Goal: Feedback & Contribution: Leave review/rating

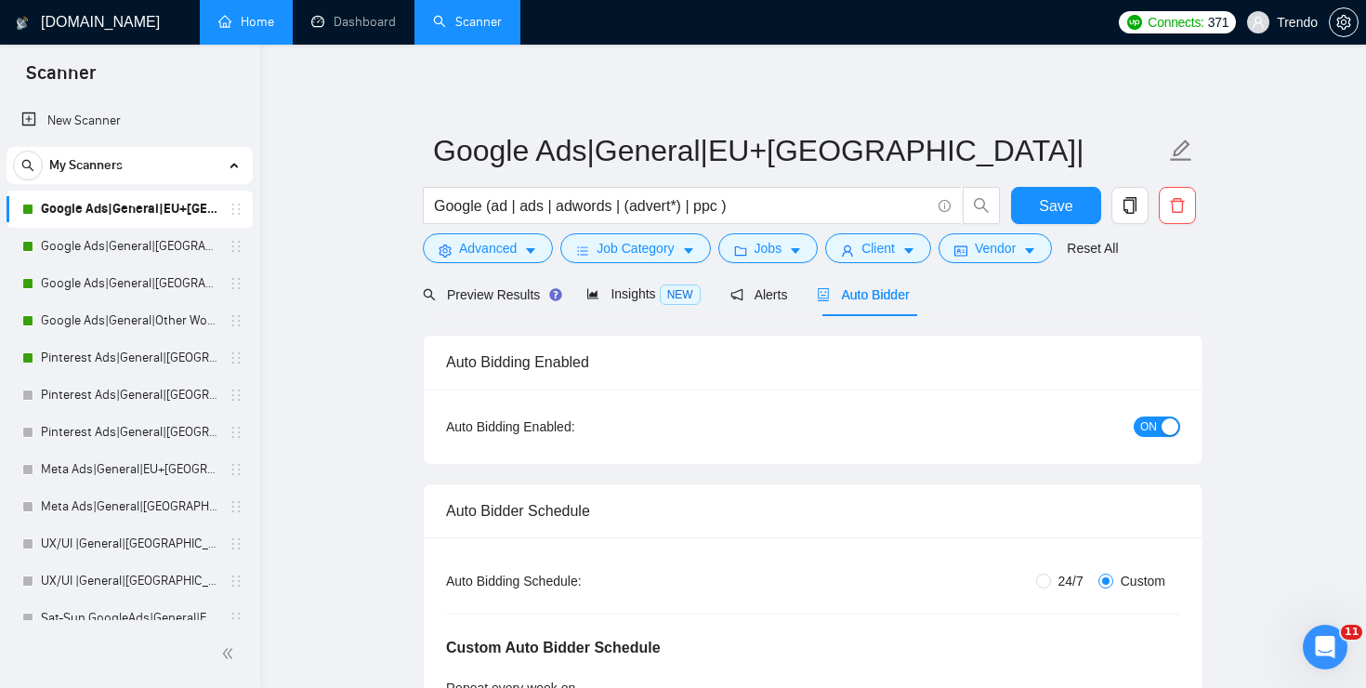
click at [245, 20] on link "Home" at bounding box center [246, 22] width 56 height 16
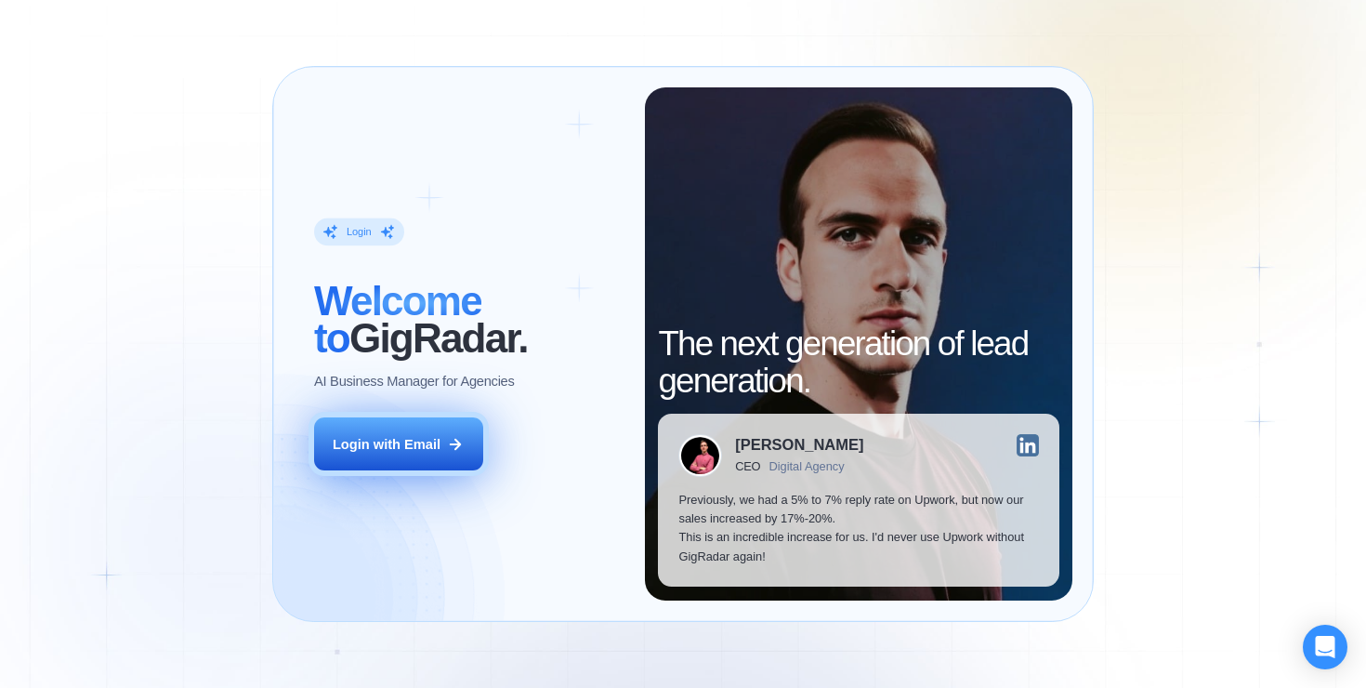
click at [456, 423] on button "Login with Email" at bounding box center [398, 443] width 169 height 53
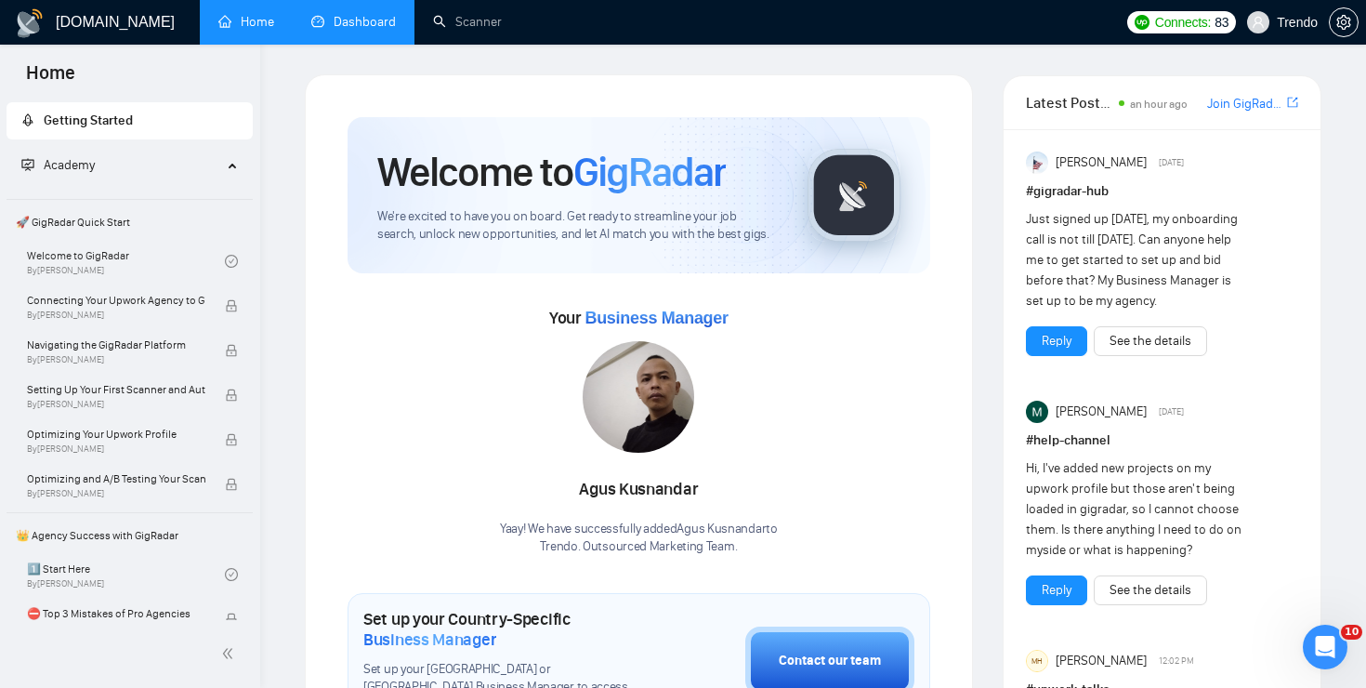
click at [337, 30] on link "Dashboard" at bounding box center [353, 22] width 85 height 16
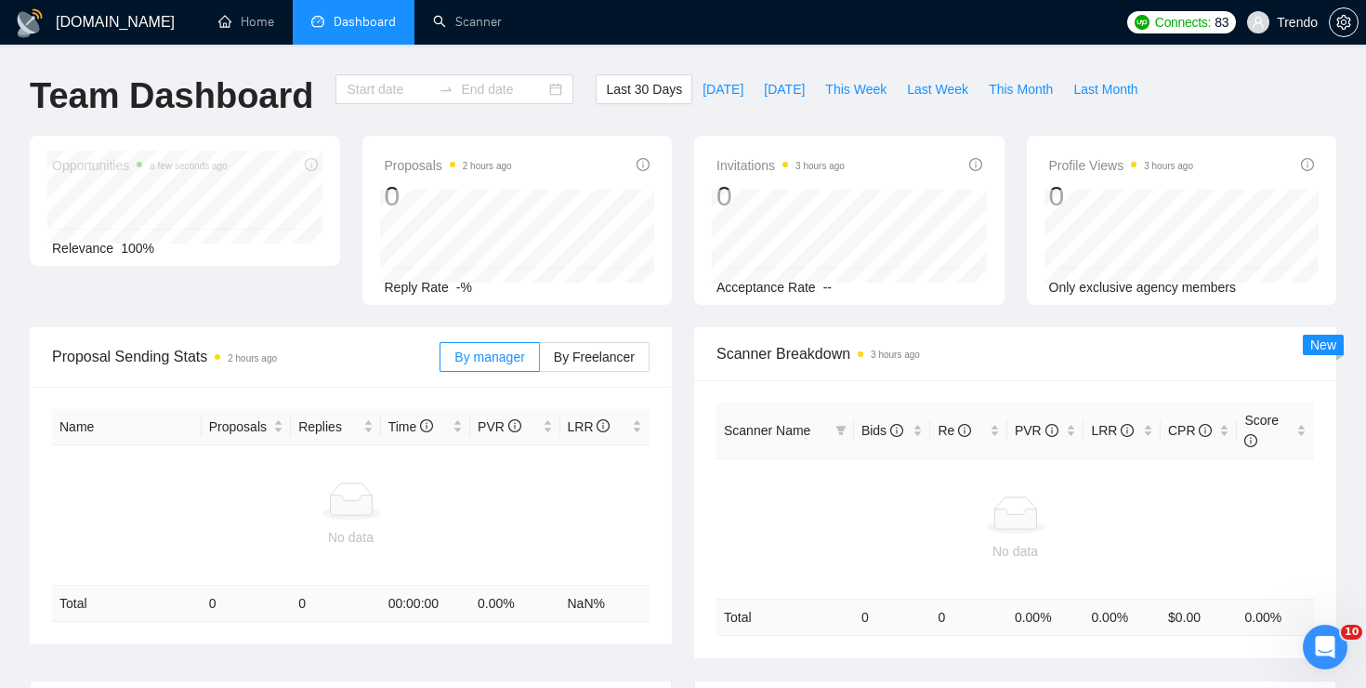
type input "2025-08-02"
type input "2025-09-01"
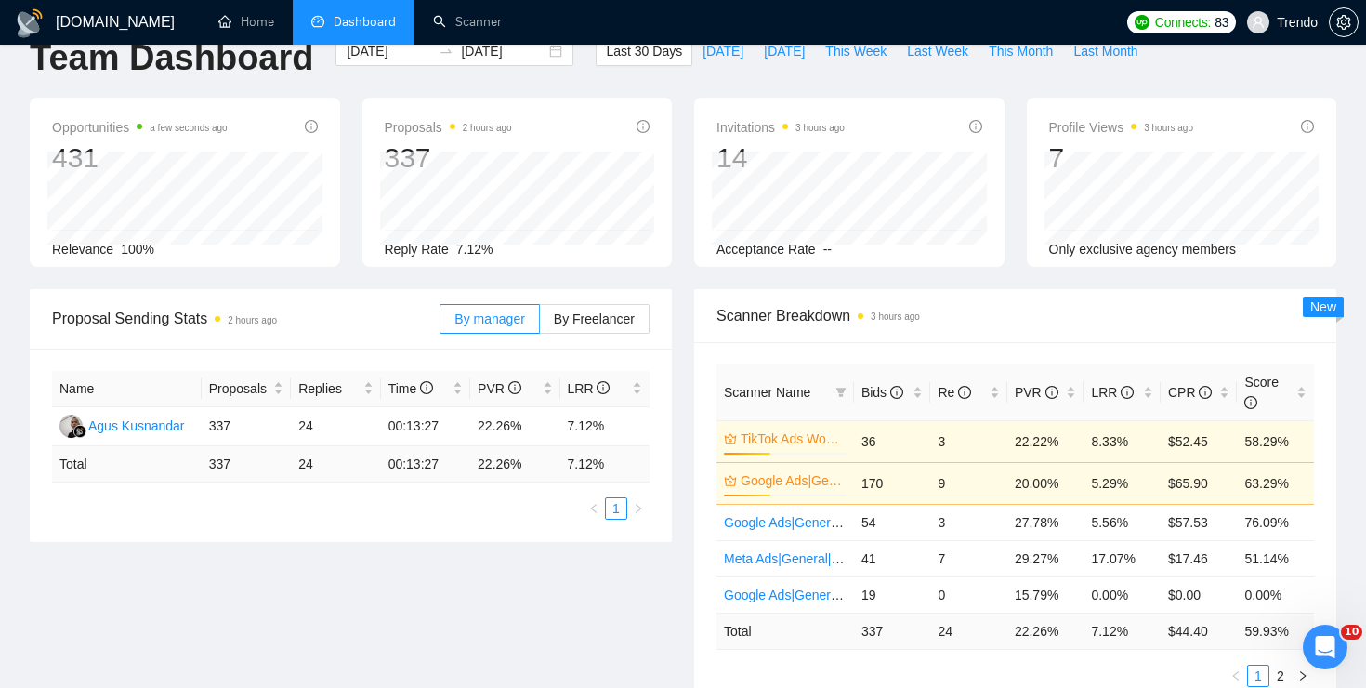
scroll to position [36, 0]
click at [594, 309] on label "By Freelancer" at bounding box center [595, 321] width 110 height 30
click at [540, 325] on input "By Freelancer" at bounding box center [540, 325] width 0 height 0
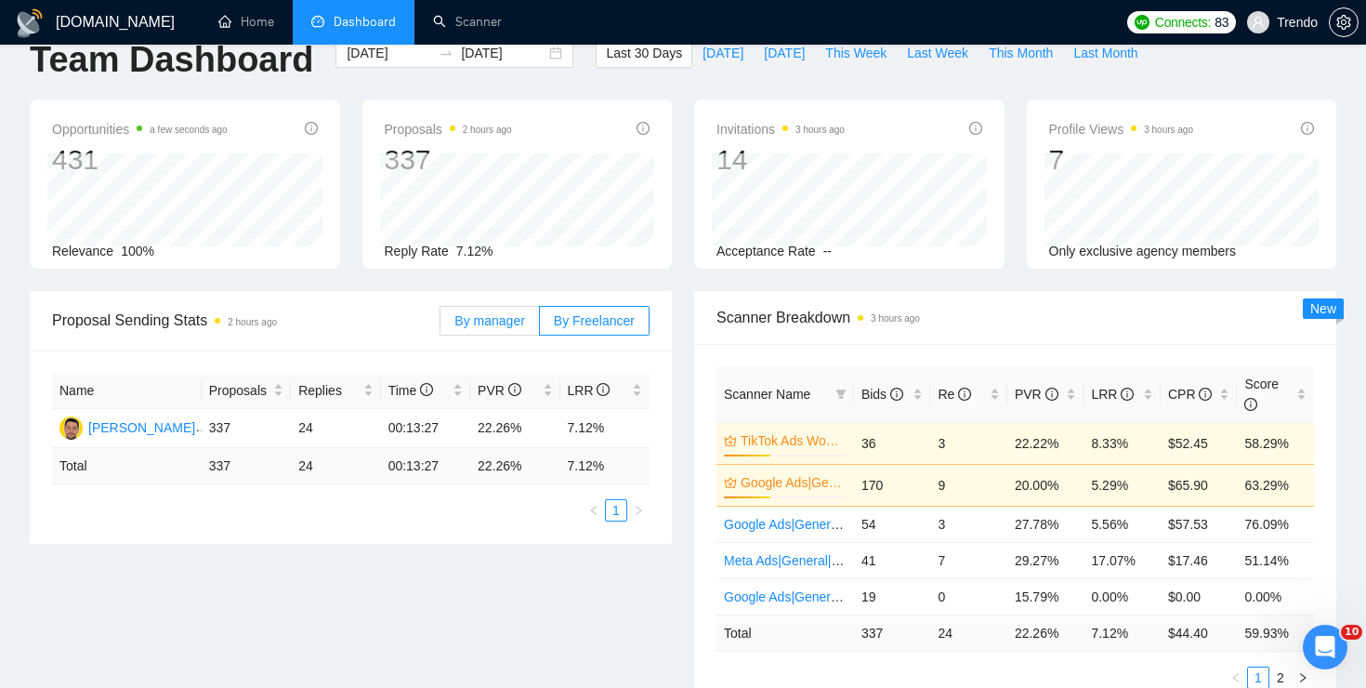
click at [502, 324] on span "By manager" at bounding box center [489, 320] width 70 height 15
click at [440, 325] on input "By manager" at bounding box center [440, 325] width 0 height 0
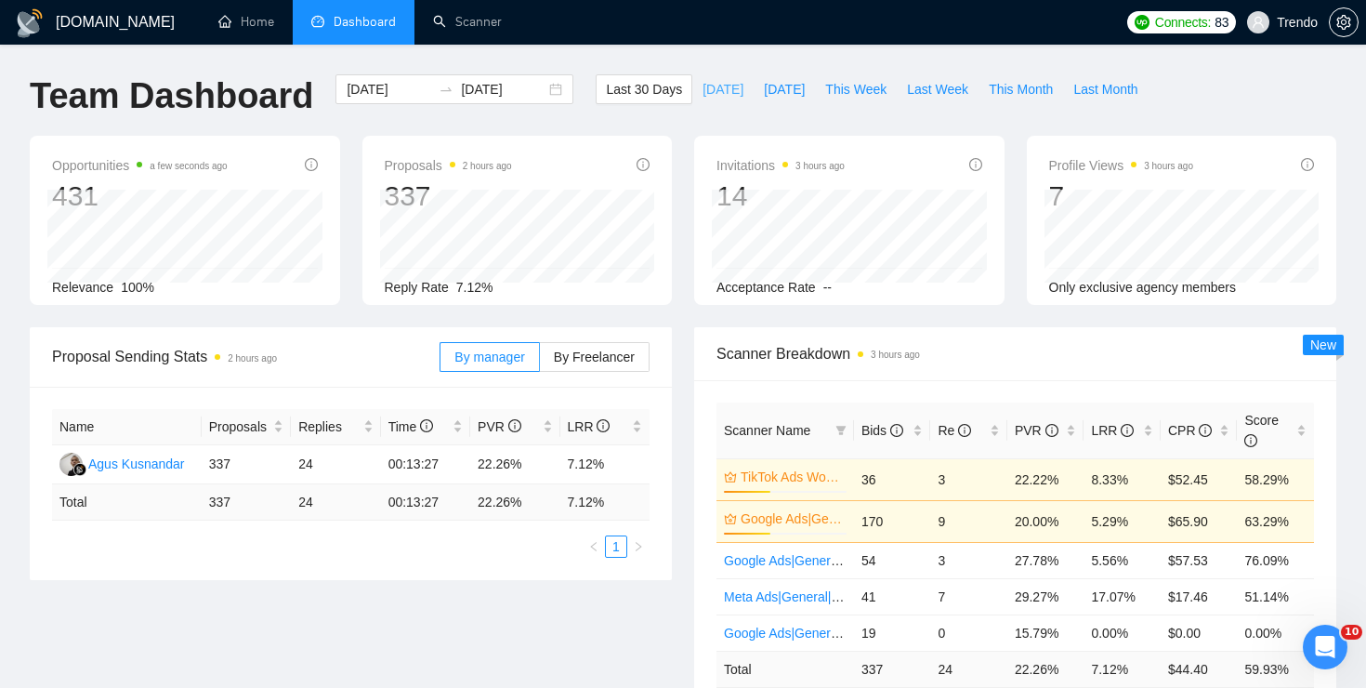
click at [708, 90] on span "Today" at bounding box center [723, 89] width 41 height 20
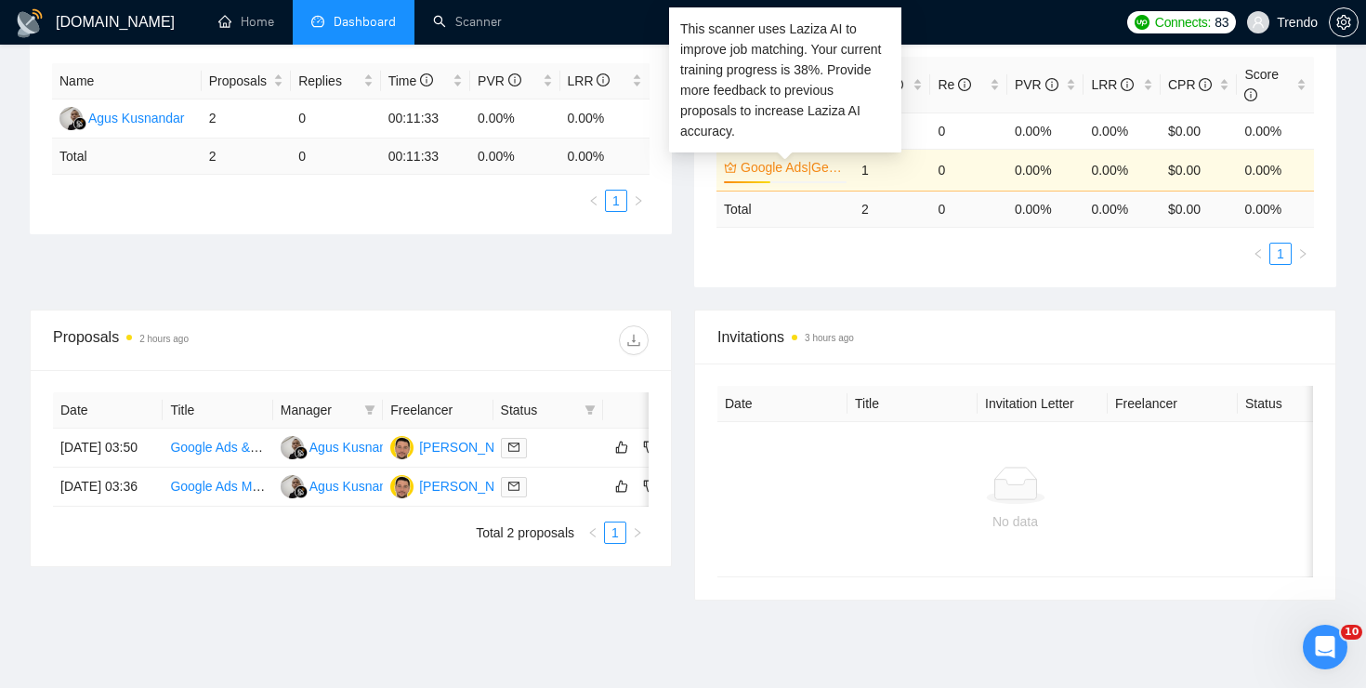
scroll to position [347, 0]
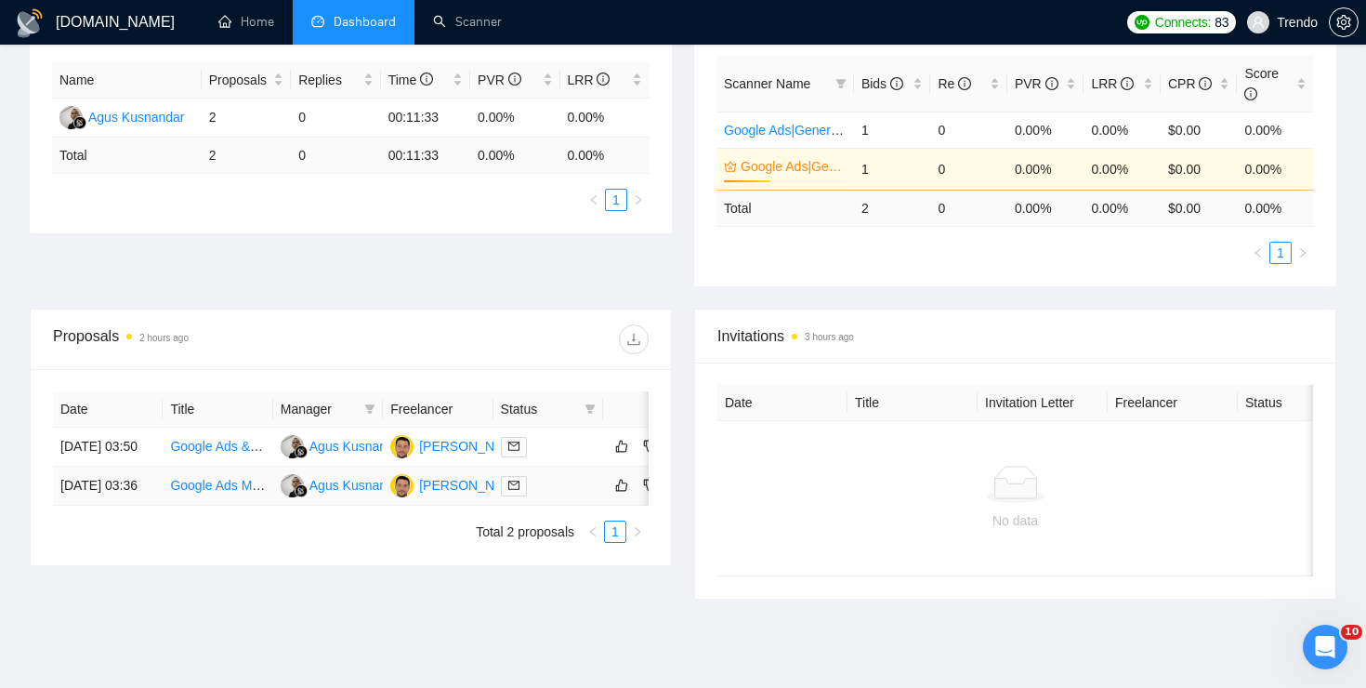
click at [196, 493] on link "Google Ads Manager for Local Advertising Campaigns" at bounding box center [326, 485] width 312 height 15
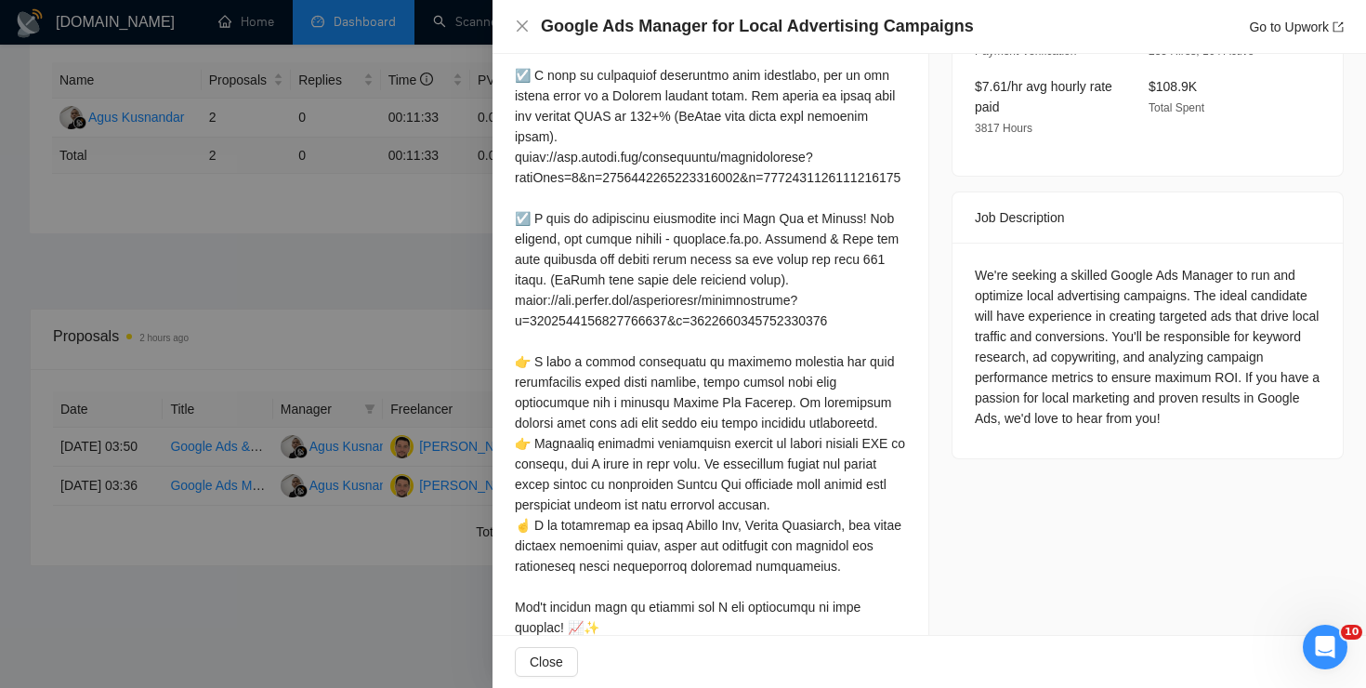
scroll to position [670, 0]
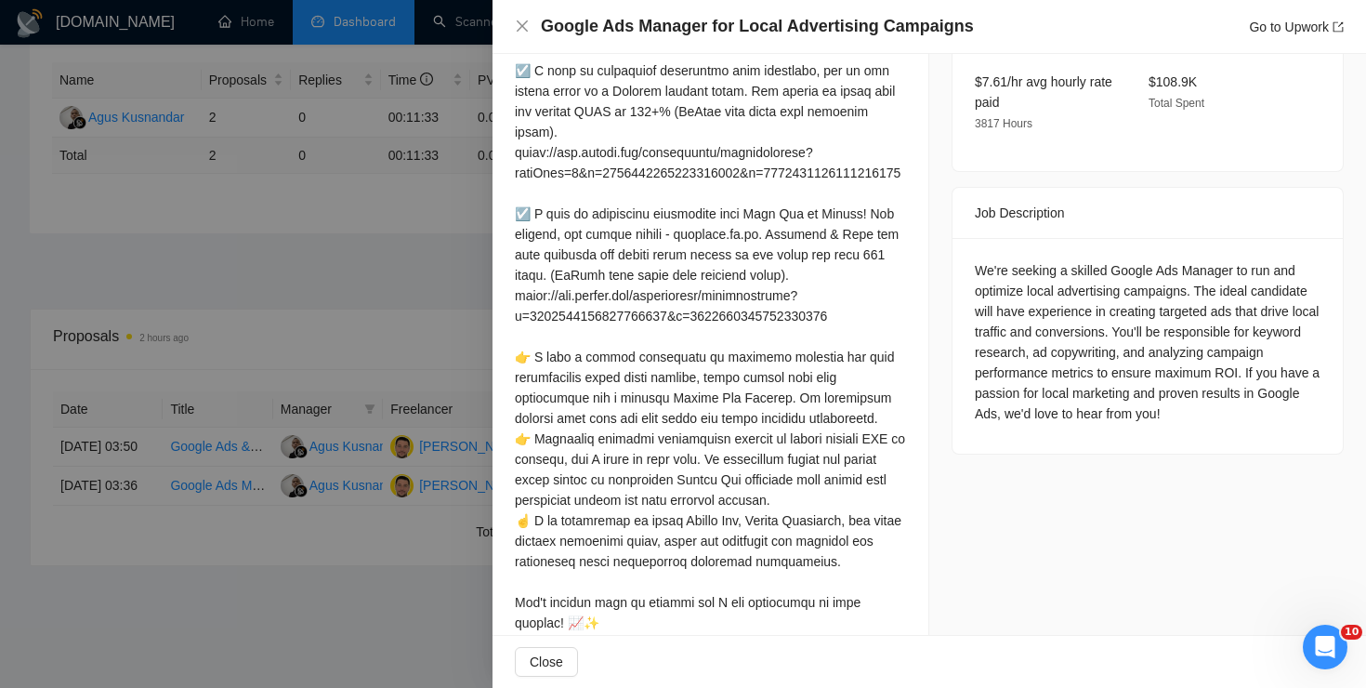
click at [357, 302] on div at bounding box center [683, 344] width 1366 height 688
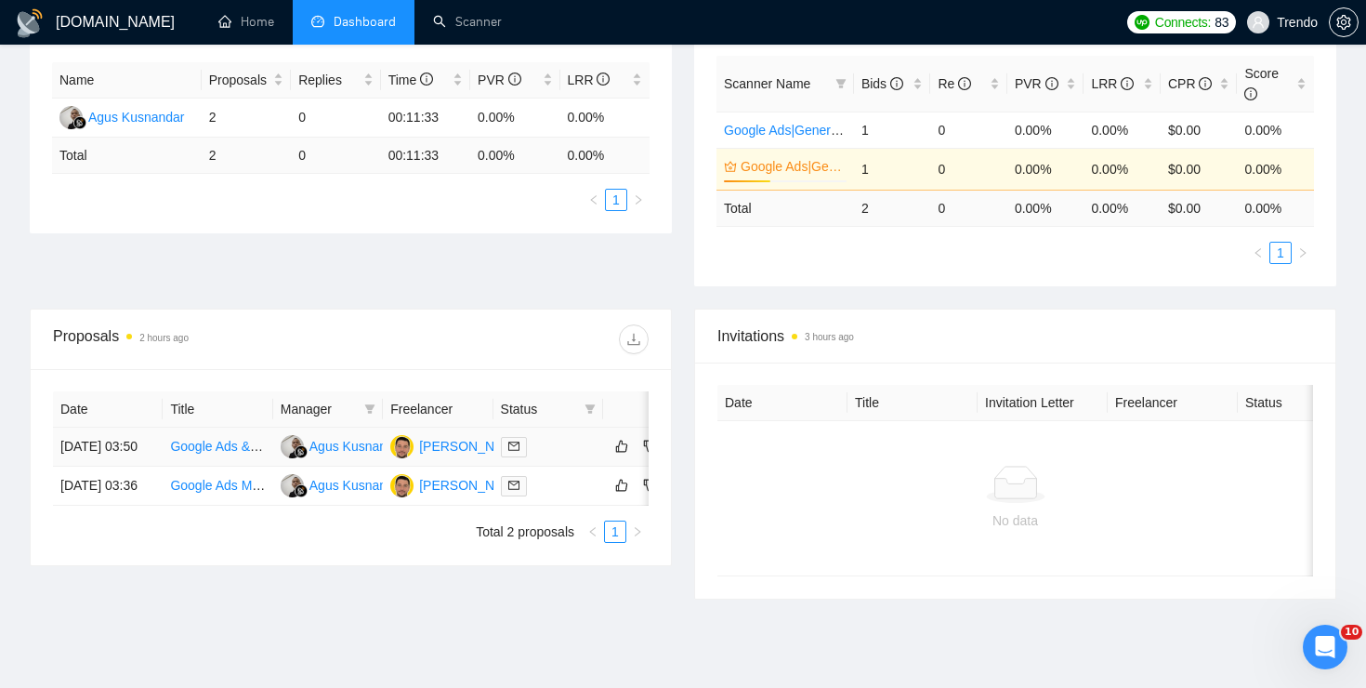
click at [212, 454] on link "Google Ads & Tag Manager Specialist for Squarespace Site" at bounding box center [341, 446] width 343 height 15
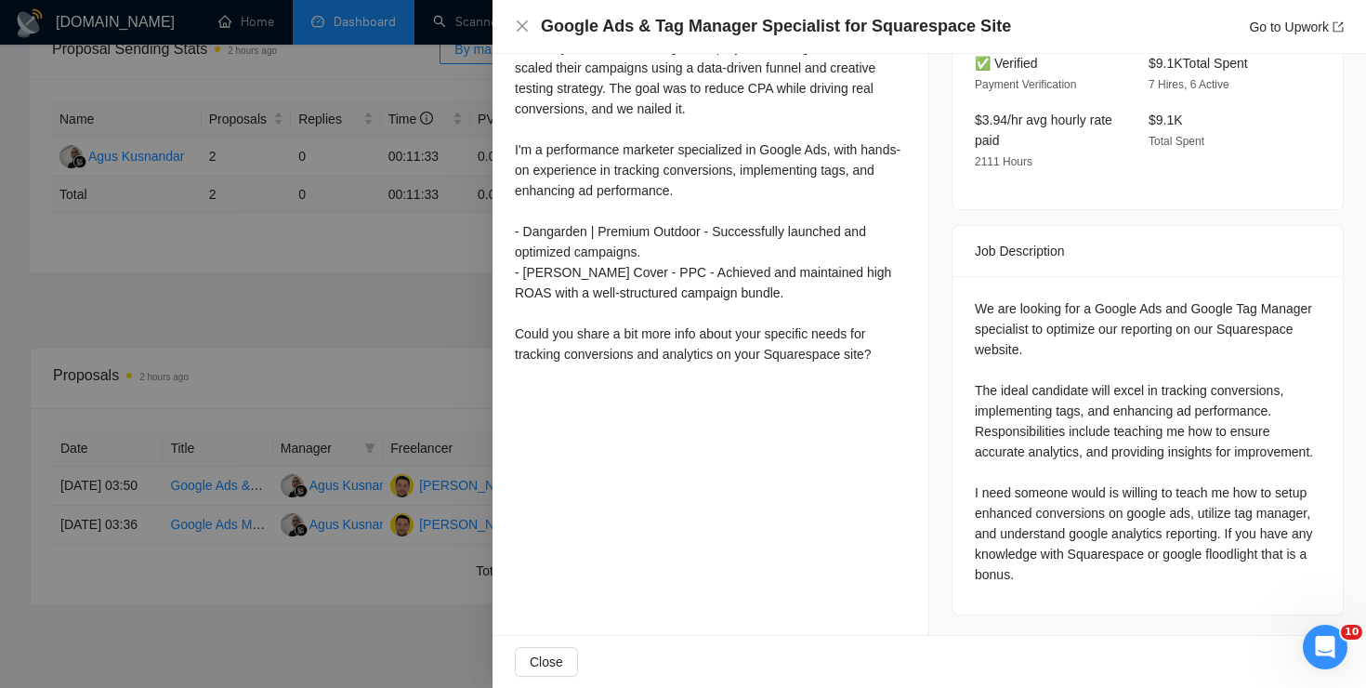
scroll to position [426, 0]
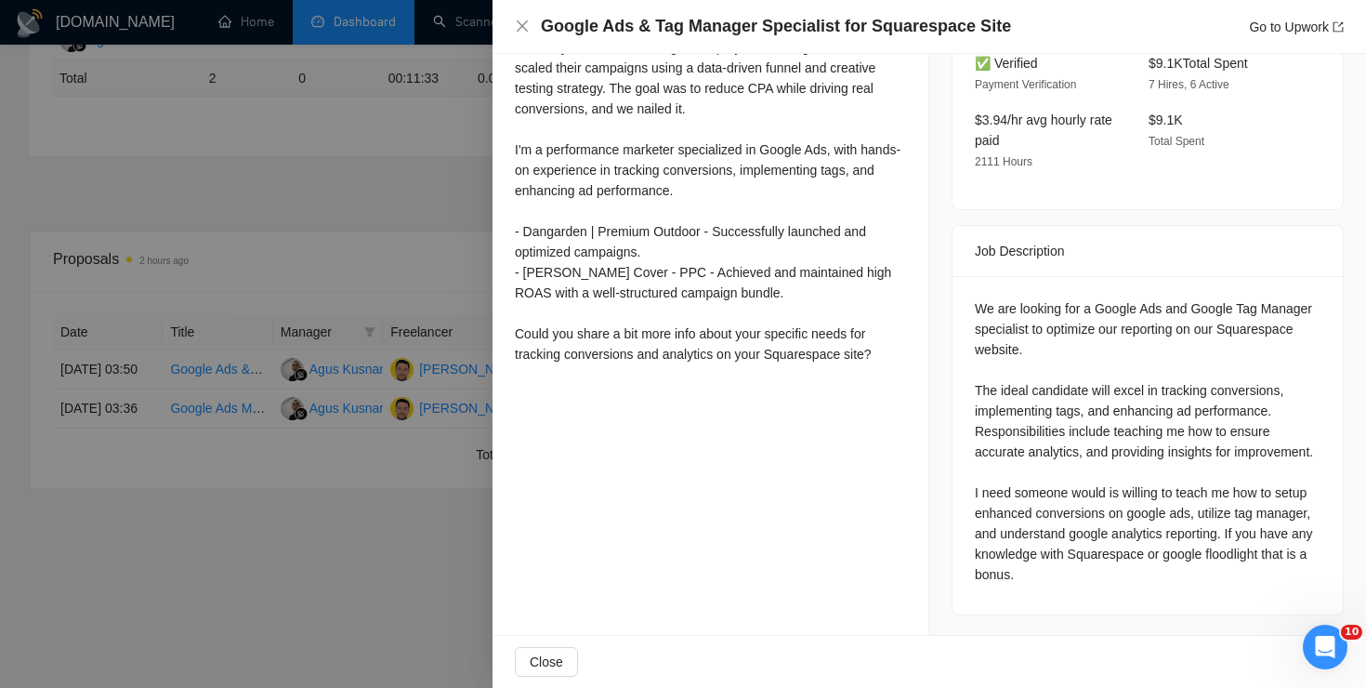
click at [254, 310] on div at bounding box center [683, 344] width 1366 height 688
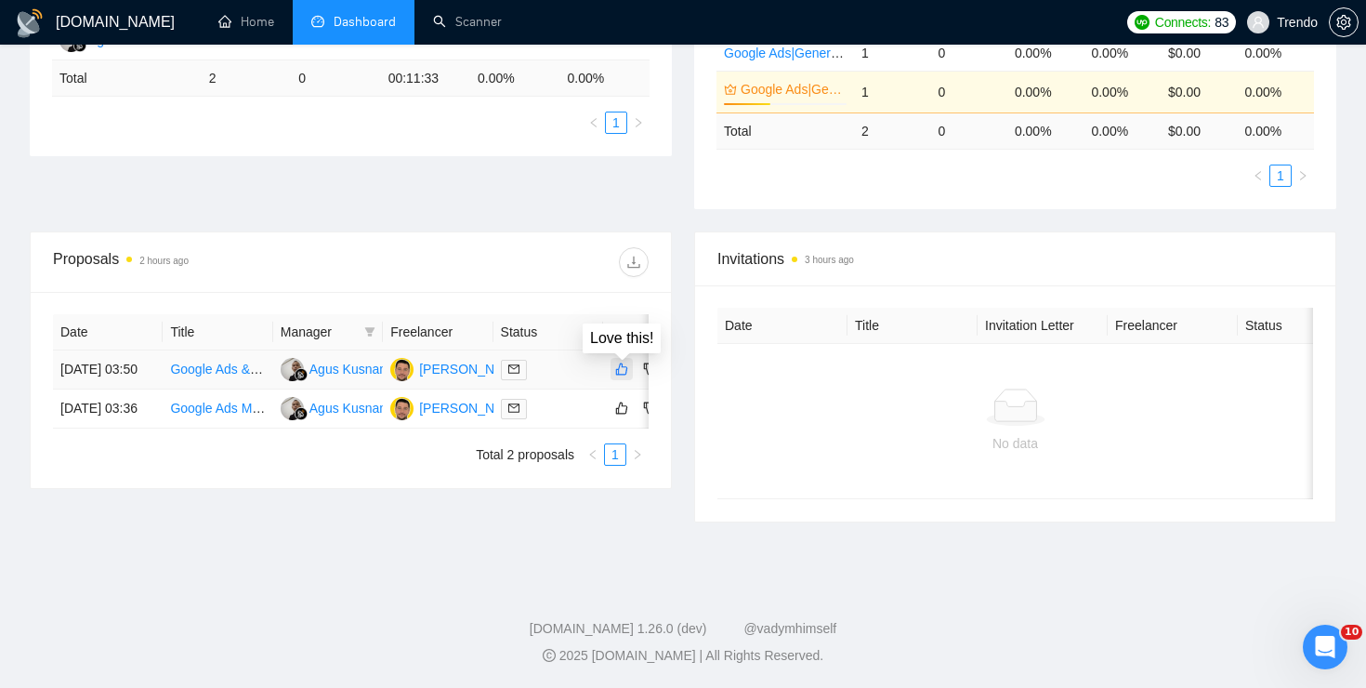
click at [618, 371] on icon "like" at bounding box center [621, 369] width 13 height 15
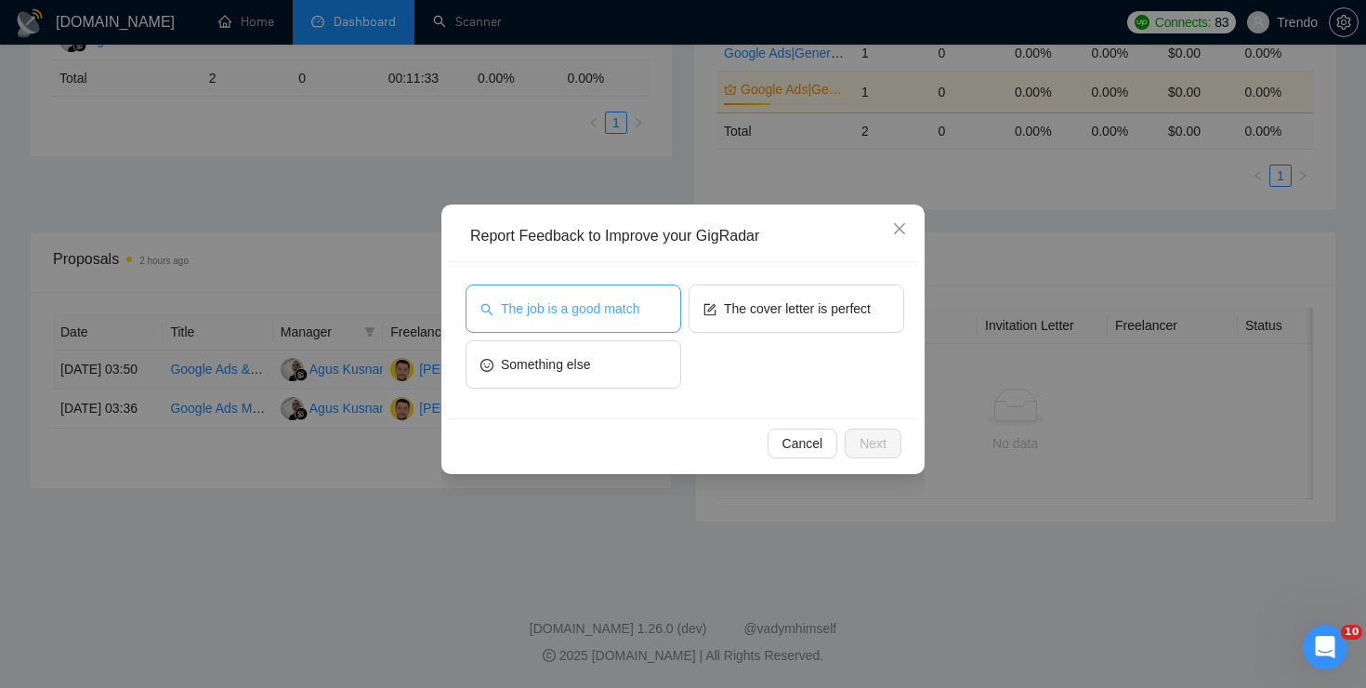
click at [637, 304] on span "The job is a good match" at bounding box center [570, 308] width 138 height 20
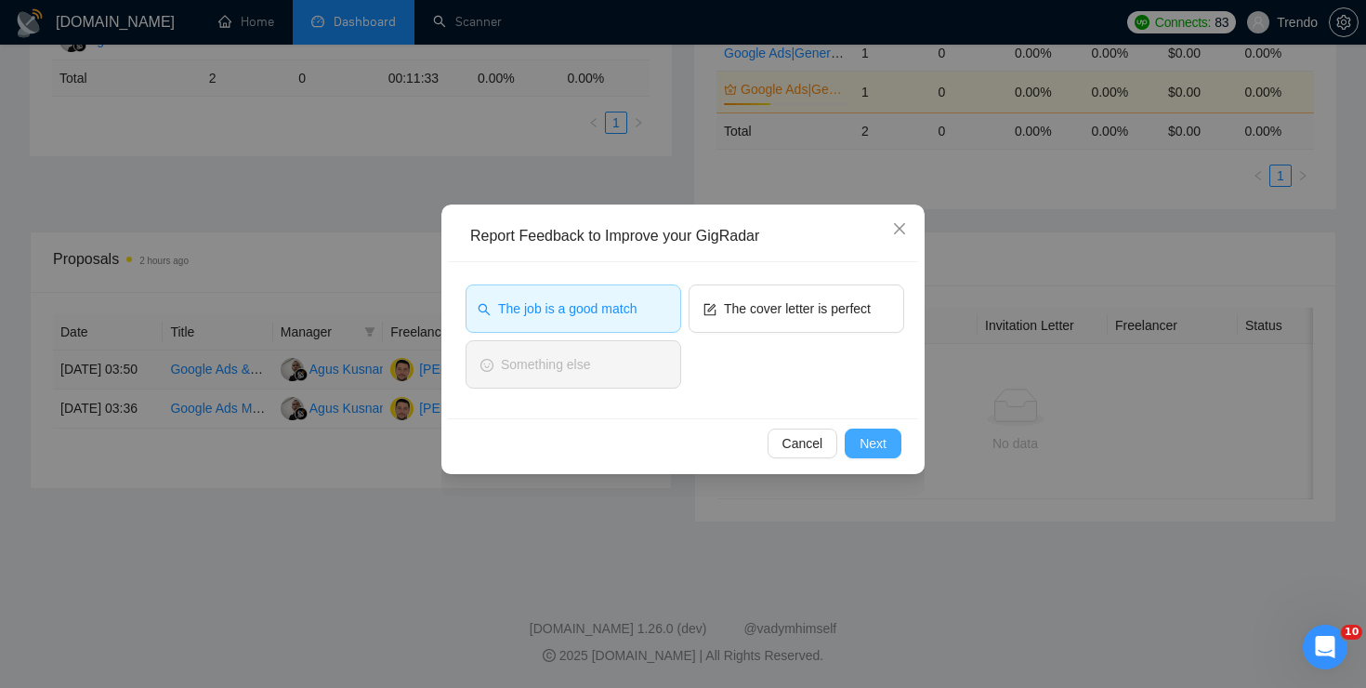
click at [871, 444] on span "Next" at bounding box center [873, 443] width 27 height 20
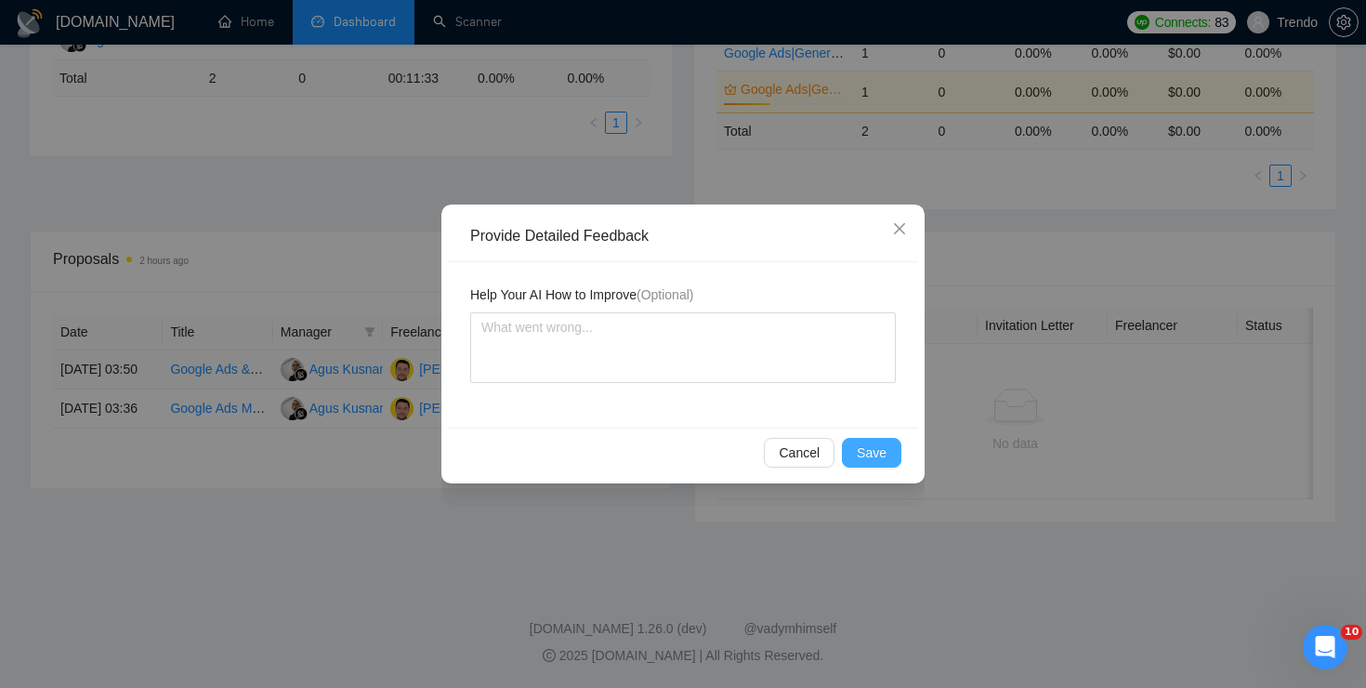
click at [886, 459] on span "Save" at bounding box center [872, 452] width 30 height 20
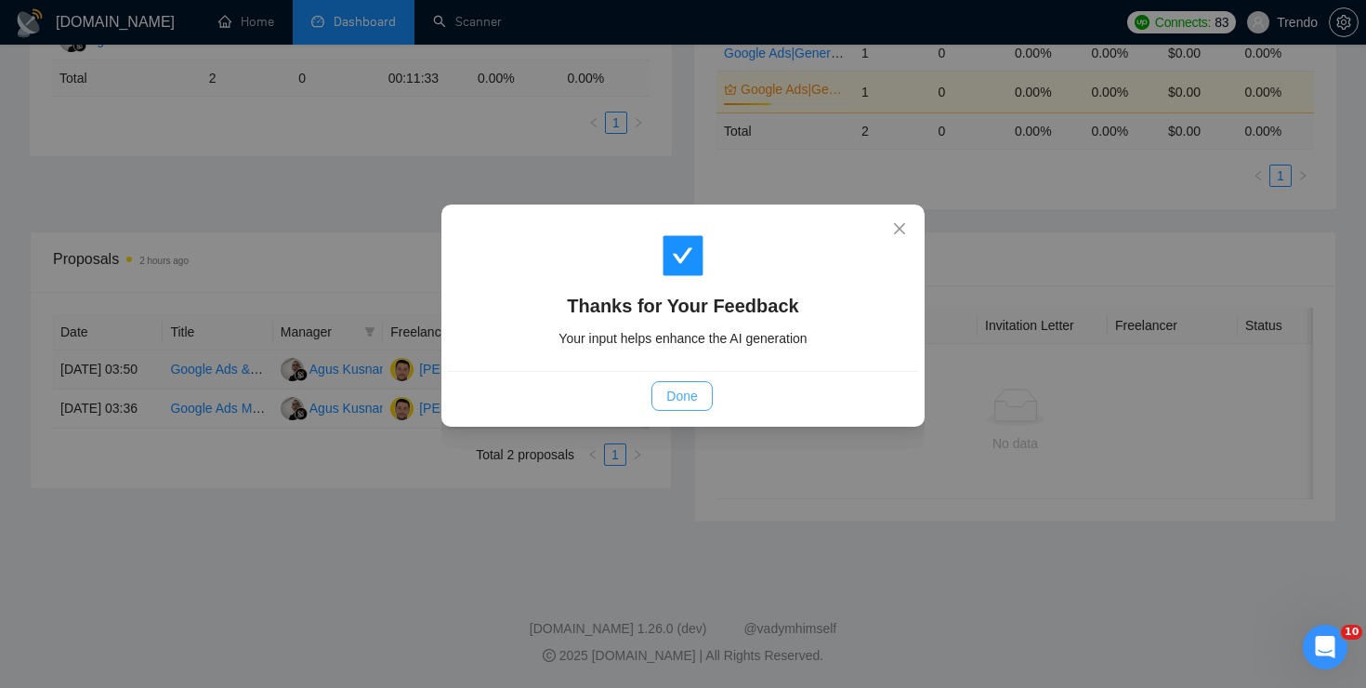
click at [692, 395] on span "Done" at bounding box center [681, 396] width 31 height 20
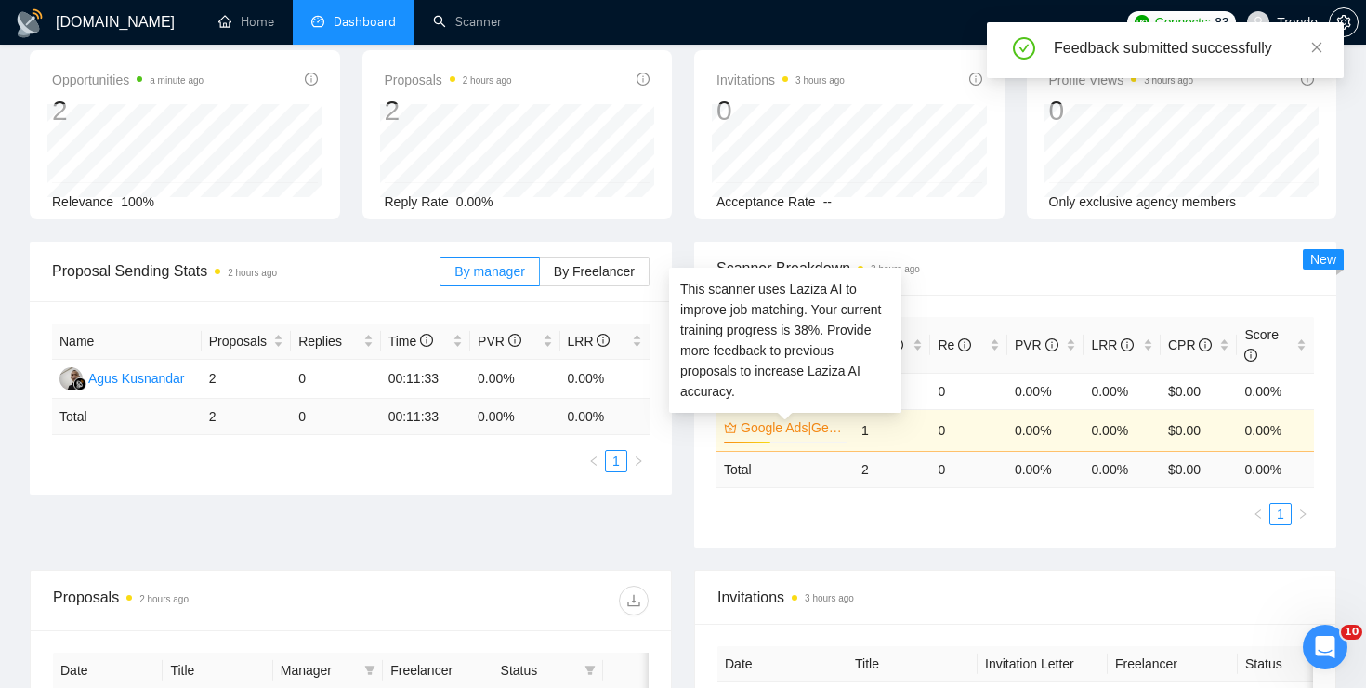
scroll to position [0, 0]
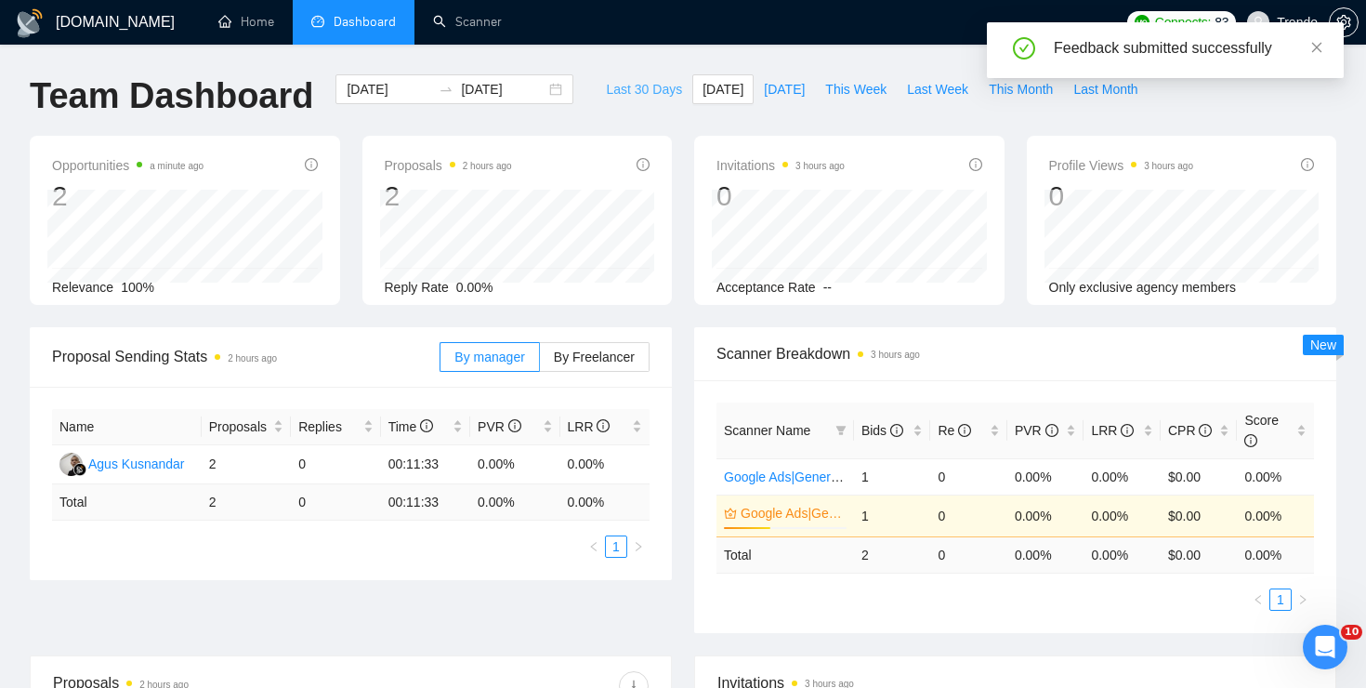
click at [611, 74] on button "Last 30 Days" at bounding box center [644, 89] width 97 height 30
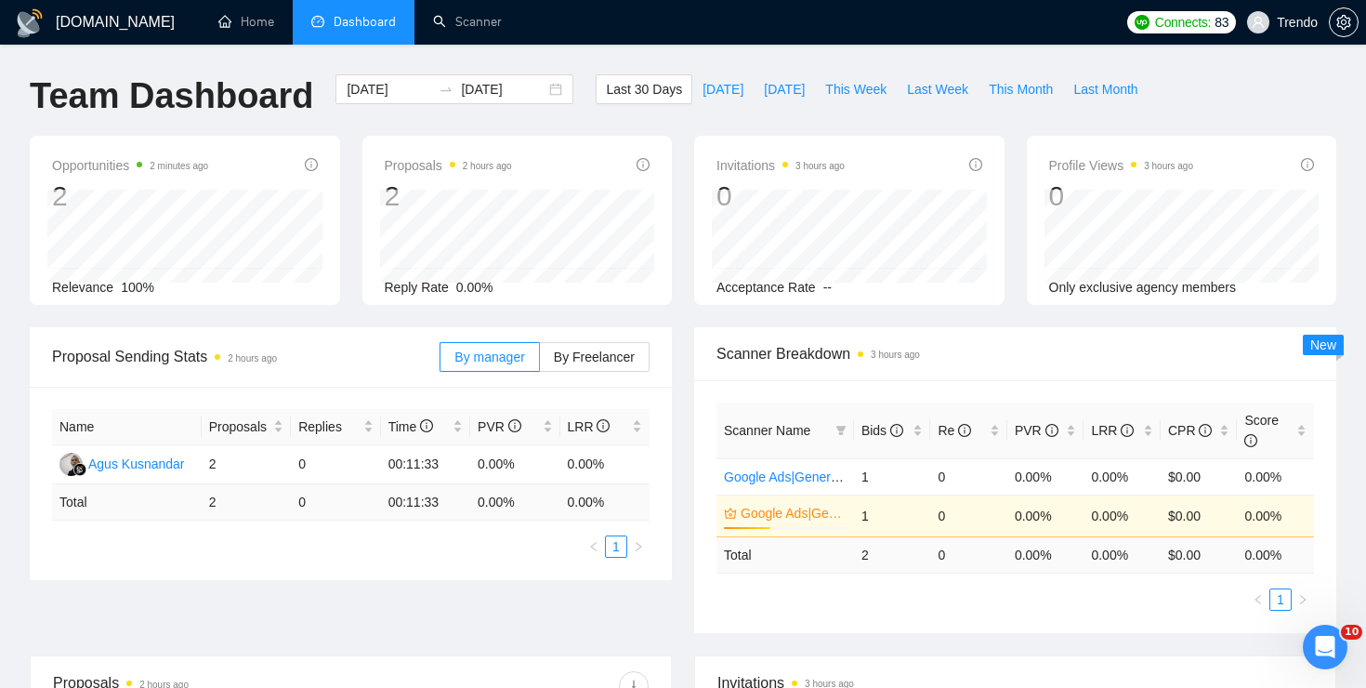
type input "2025-08-02"
